Goal: Information Seeking & Learning: Learn about a topic

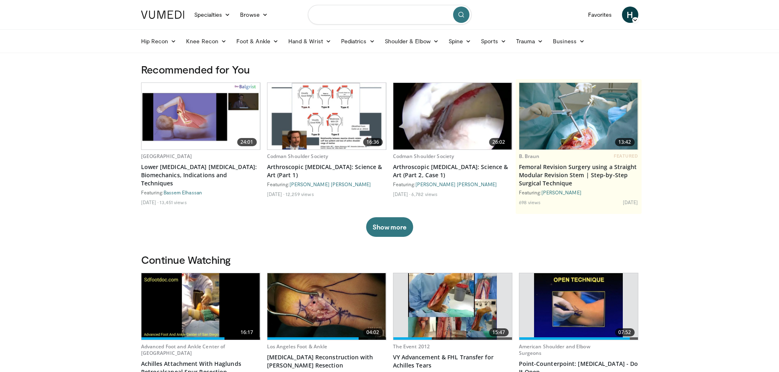
click at [324, 16] on input "Search topics, interventions" at bounding box center [390, 15] width 164 height 20
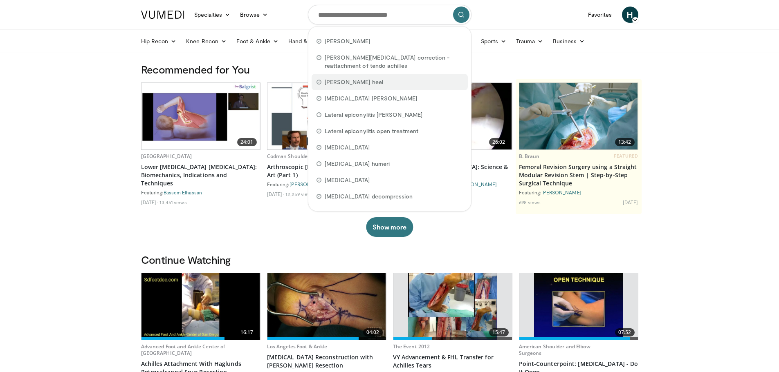
click at [353, 77] on div "haglund heel" at bounding box center [389, 82] width 156 height 16
type input "**********"
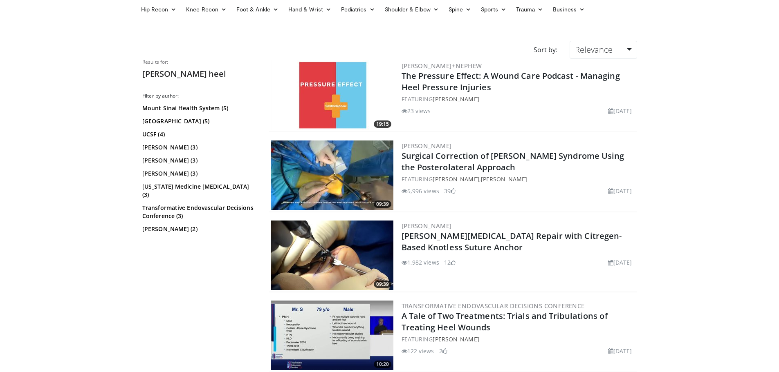
scroll to position [82, 0]
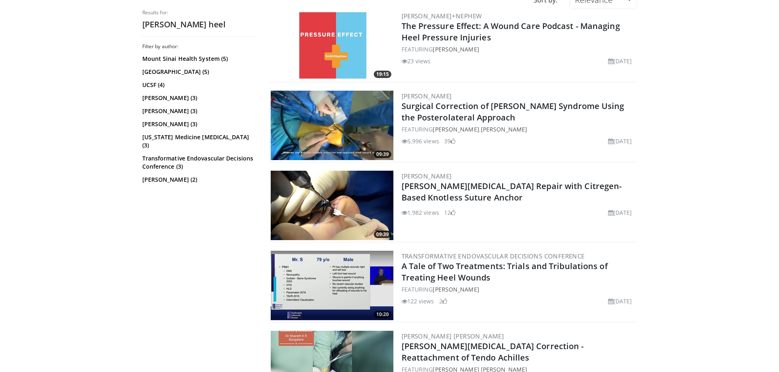
click at [356, 115] on img at bounding box center [332, 125] width 123 height 69
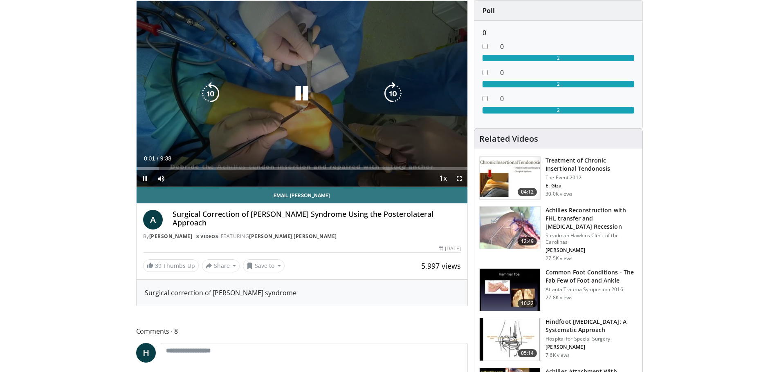
scroll to position [41, 0]
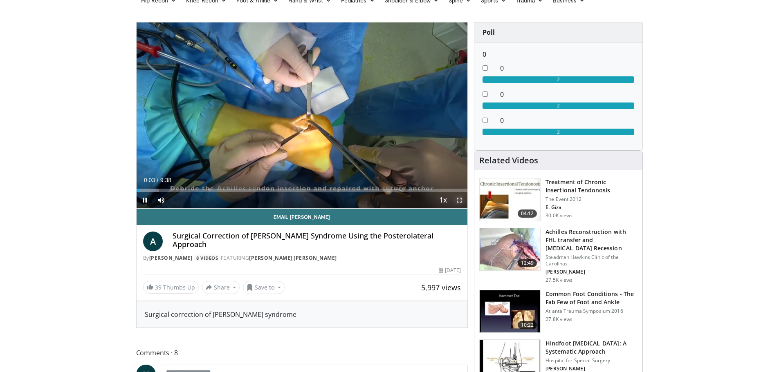
click at [459, 200] on span "Video Player" at bounding box center [459, 200] width 16 height 16
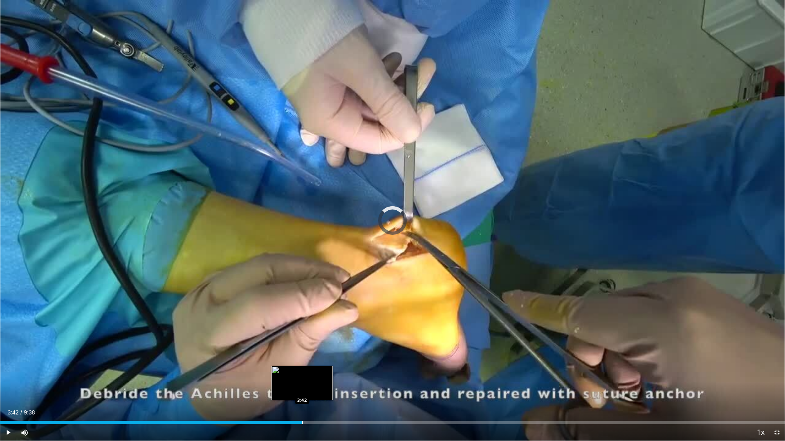
click at [302, 372] on div "Loaded : 3.46% 3:42 3:42" at bounding box center [392, 421] width 785 height 8
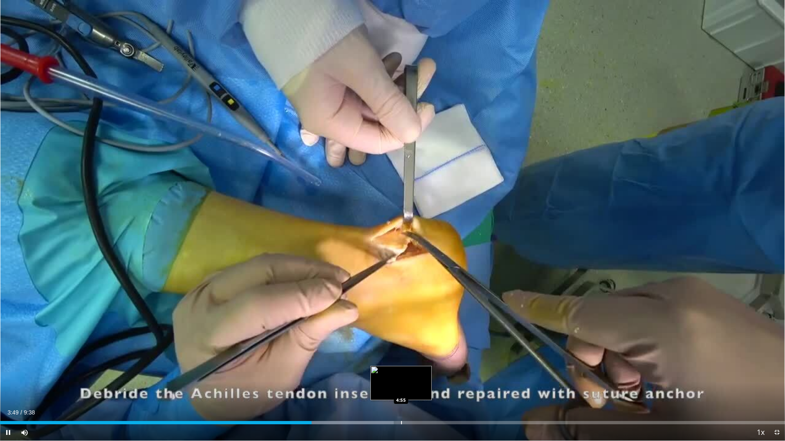
click at [401, 372] on div "Progress Bar" at bounding box center [401, 422] width 1 height 3
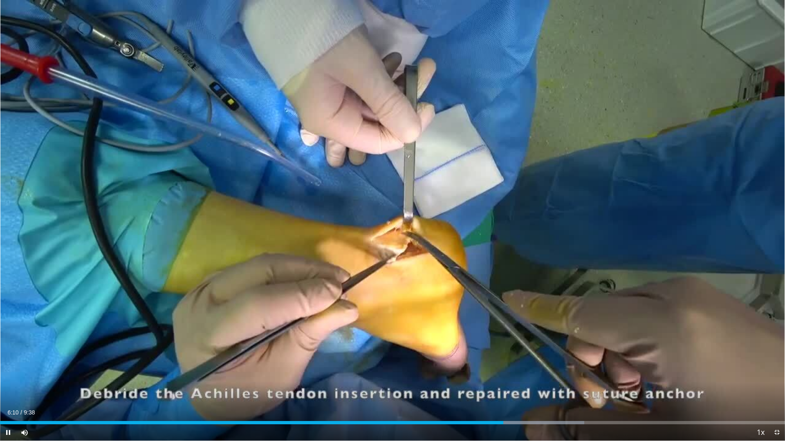
drag, startPoint x: 379, startPoint y: 419, endPoint x: 273, endPoint y: 361, distance: 120.5
click at [273, 361] on div "10 seconds Tap to unmute" at bounding box center [392, 220] width 785 height 441
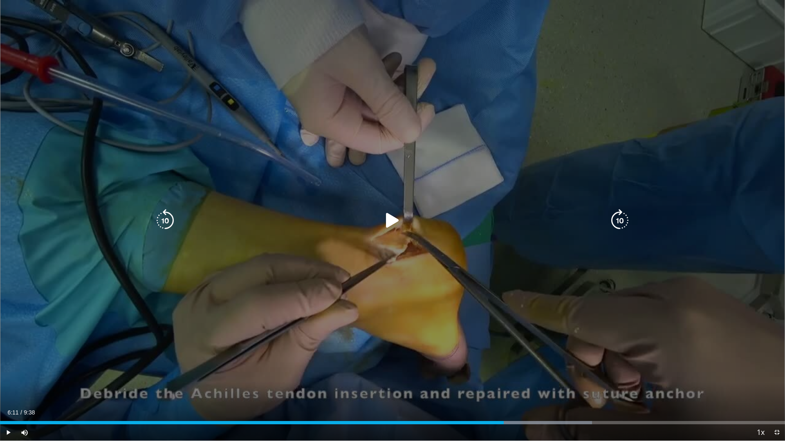
click at [387, 215] on icon "Video Player" at bounding box center [392, 220] width 23 height 23
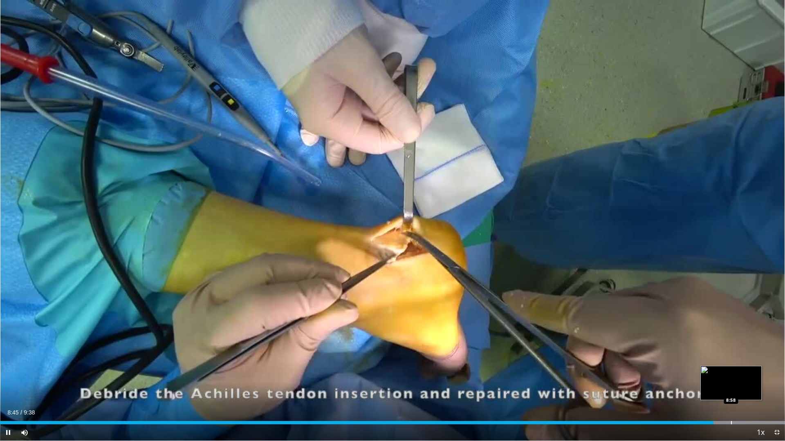
click at [731, 372] on div "Progress Bar" at bounding box center [731, 422] width 1 height 3
drag, startPoint x: 733, startPoint y: 422, endPoint x: 558, endPoint y: 139, distance: 333.5
click at [558, 139] on div "10 seconds Tap to unmute" at bounding box center [392, 220] width 785 height 441
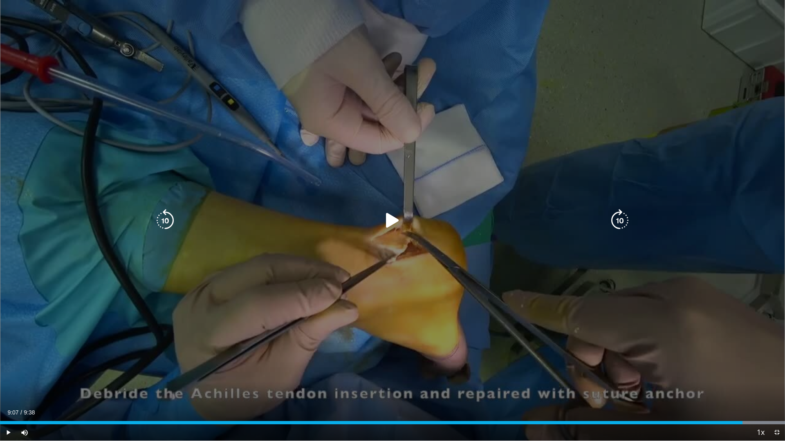
click at [392, 218] on icon "Video Player" at bounding box center [392, 220] width 23 height 23
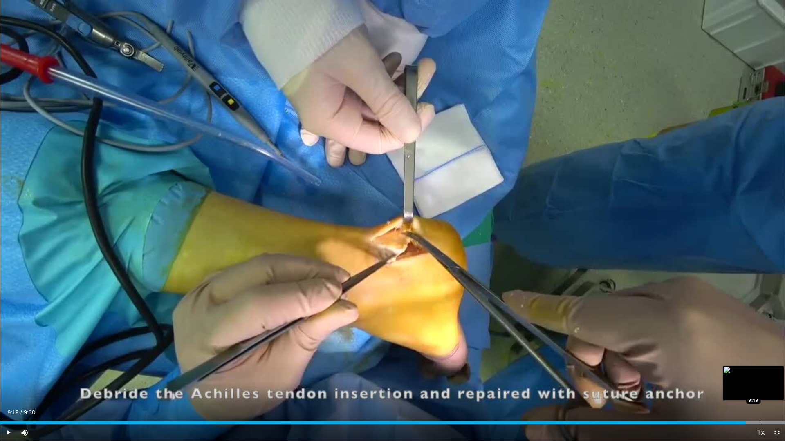
click at [760, 372] on div "Progress Bar" at bounding box center [760, 422] width 1 height 3
click at [775, 372] on span "Video Player" at bounding box center [776, 433] width 16 height 16
